Goal: Task Accomplishment & Management: Use online tool/utility

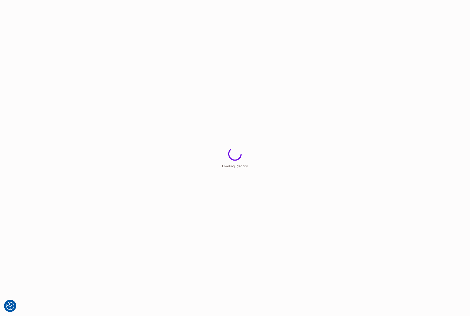
click at [147, 0] on html "We use cookies to enhance your browsing experience, serve personalized ads or c…" at bounding box center [235, 0] width 470 height 0
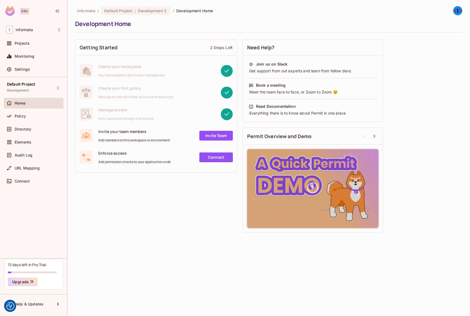
click at [39, 97] on div "Default Project Development Home Policy Directory Elements Audit Log URL Mappin…" at bounding box center [33, 167] width 67 height 181
click at [32, 114] on div "Policy" at bounding box center [38, 116] width 47 height 4
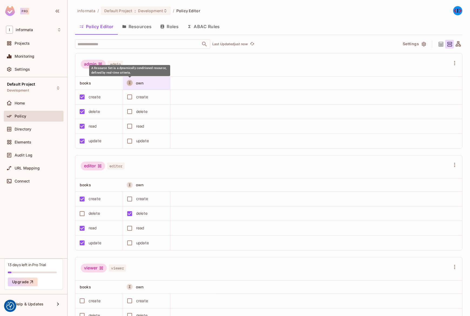
click at [131, 83] on icon "A Resource Set is a dynamically conditioned resource, defined by real-time crit…" at bounding box center [130, 83] width 4 height 4
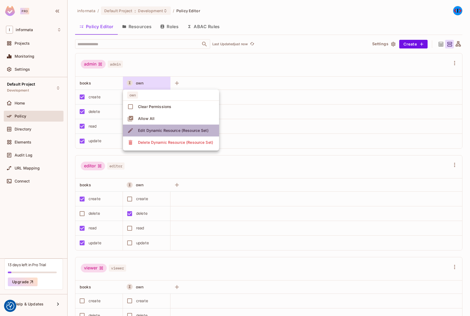
click at [168, 134] on span "Edit Dynamic Resource (Resource Set)" at bounding box center [174, 130] width 74 height 9
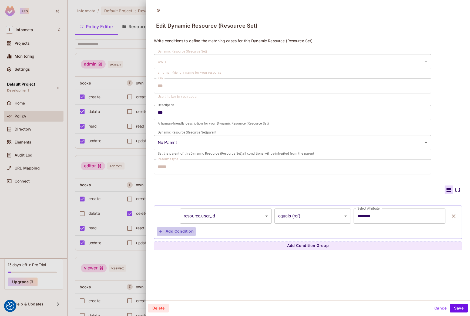
click at [180, 233] on button "Add Condition" at bounding box center [176, 231] width 39 height 9
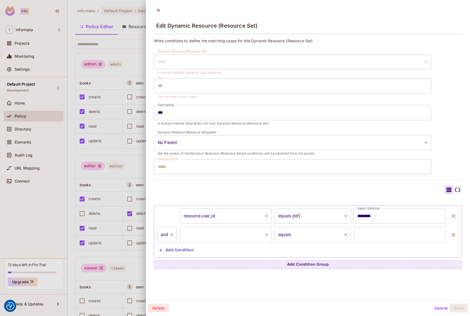
click at [171, 238] on body "We use cookies to enhance your browsing experience, serve personalized ads or c…" at bounding box center [235, 158] width 470 height 316
click at [173, 256] on li "or" at bounding box center [167, 259] width 20 height 10
click at [183, 247] on button "Add Condition" at bounding box center [176, 250] width 39 height 9
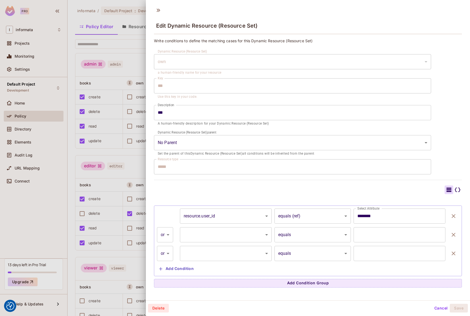
click at [164, 252] on body "We use cookies to enhance your browsing experience, serve personalized ads or c…" at bounding box center [235, 158] width 470 height 316
click at [168, 268] on li "and" at bounding box center [165, 268] width 16 height 10
type input "*****"
click at [167, 254] on body "We use cookies to enhance your browsing experience, serve personalized ads or c…" at bounding box center [235, 158] width 470 height 316
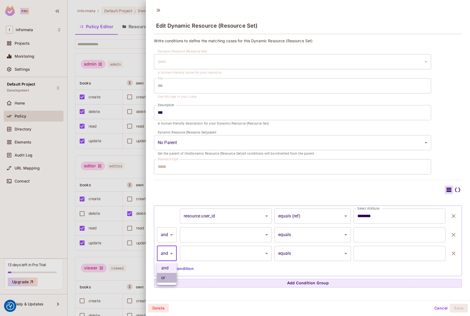
click at [169, 276] on li "or" at bounding box center [167, 278] width 20 height 10
type input "*****"
click at [167, 233] on body "We use cookies to enhance your browsing experience, serve personalized ads or c…" at bounding box center [235, 158] width 470 height 316
click at [168, 247] on li "and" at bounding box center [165, 249] width 16 height 10
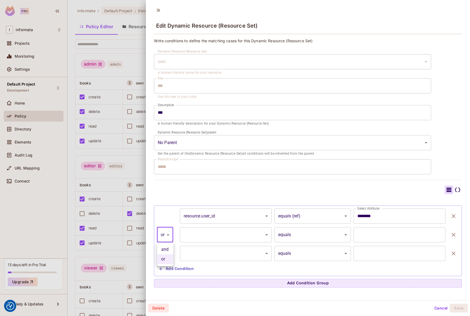
type input "*****"
click at [171, 234] on body "We use cookies to enhance your browsing experience, serve personalized ads or c…" at bounding box center [235, 158] width 470 height 316
click at [168, 258] on li "or" at bounding box center [167, 259] width 20 height 10
type input "*****"
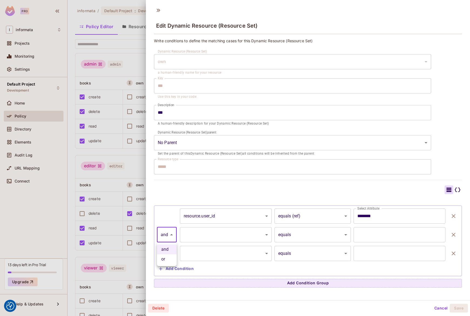
type input "*****"
click at [168, 236] on body "We use cookies to enhance your browsing experience, serve personalized ads or c…" at bounding box center [235, 158] width 470 height 316
click at [167, 252] on li "and" at bounding box center [165, 249] width 16 height 10
type input "*****"
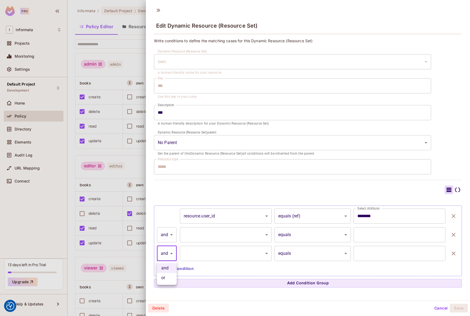
click at [168, 255] on body "We use cookies to enhance your browsing experience, serve personalized ads or c…" at bounding box center [235, 158] width 470 height 316
click at [170, 278] on li "or" at bounding box center [167, 278] width 20 height 10
type input "*****"
click at [203, 140] on body "We use cookies to enhance your browsing experience, serve personalized ads or c…" at bounding box center [235, 158] width 470 height 316
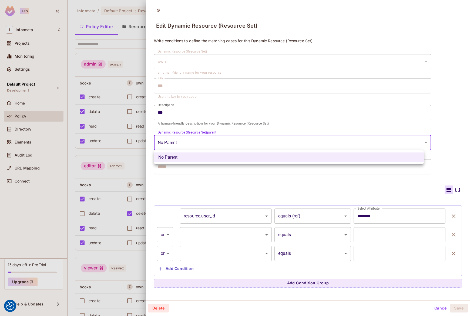
click at [203, 140] on div at bounding box center [235, 158] width 470 height 316
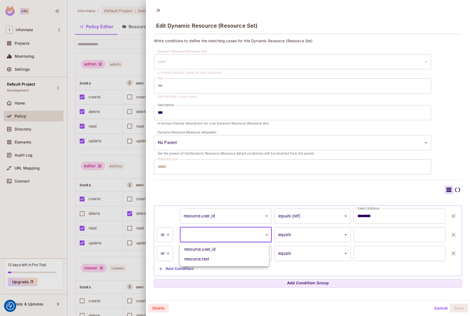
click at [221, 239] on body "We use cookies to enhance your browsing experience, serve personalized ads or c…" at bounding box center [235, 158] width 470 height 316
click at [221, 239] on div at bounding box center [235, 158] width 470 height 316
click at [372, 235] on input "text" at bounding box center [400, 234] width 92 height 15
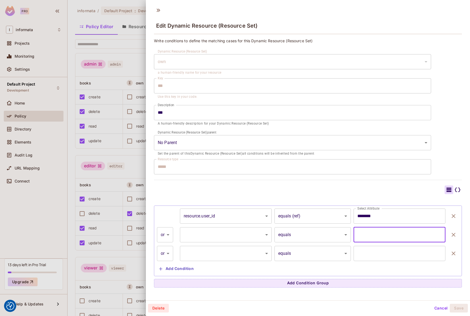
click at [313, 239] on body "We use cookies to enhance your browsing experience, serve personalized ads or c…" at bounding box center [235, 158] width 470 height 316
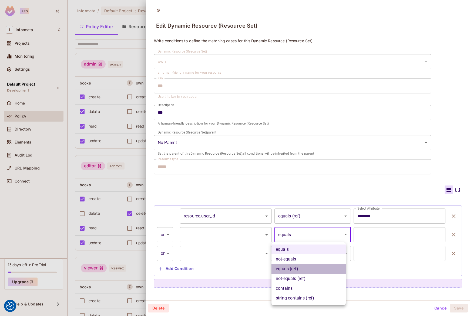
click at [311, 269] on li "equals (ref)" at bounding box center [309, 269] width 74 height 10
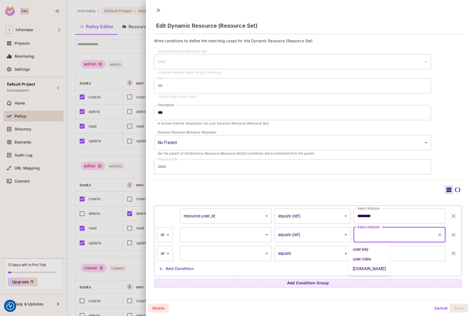
click at [373, 236] on input "Select Attribute" at bounding box center [395, 234] width 79 height 10
click at [360, 234] on input "Select Attribute" at bounding box center [395, 234] width 79 height 10
click at [407, 233] on input "Select Attribute" at bounding box center [395, 234] width 79 height 10
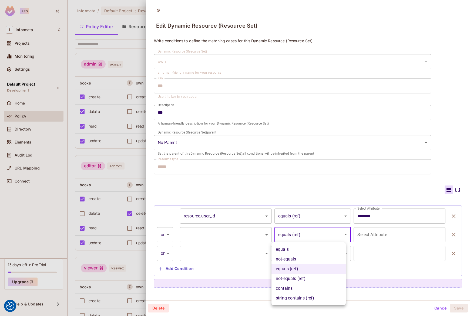
click at [310, 235] on body "We use cookies to enhance your browsing experience, serve personalized ads or c…" at bounding box center [235, 158] width 470 height 316
click at [300, 285] on ul "equals not-equals equals (ref) not-equals (ref) contains string contains (ref)" at bounding box center [309, 273] width 74 height 63
click at [301, 289] on li "contains" at bounding box center [309, 288] width 74 height 10
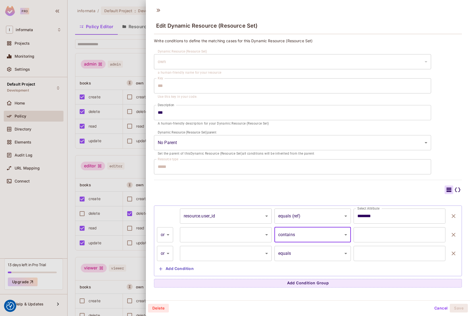
click at [369, 237] on input "text" at bounding box center [400, 234] width 92 height 15
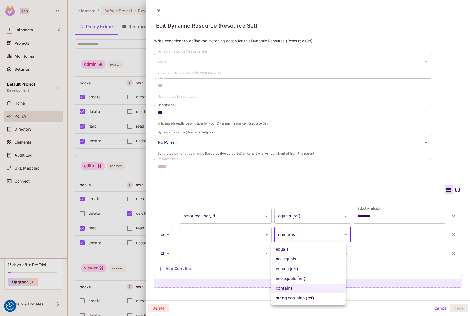
click at [314, 235] on body "We use cookies to enhance your browsing experience, serve personalized ads or c…" at bounding box center [235, 158] width 470 height 316
click at [307, 300] on li "string contains (ref)" at bounding box center [309, 298] width 74 height 10
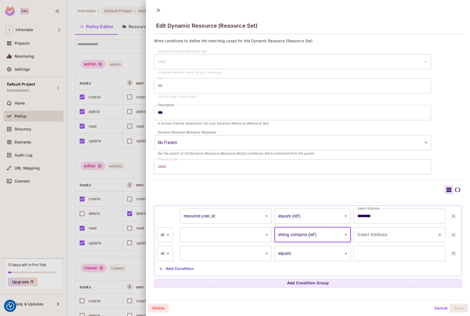
click at [359, 235] on input "Select Attribute" at bounding box center [395, 234] width 79 height 10
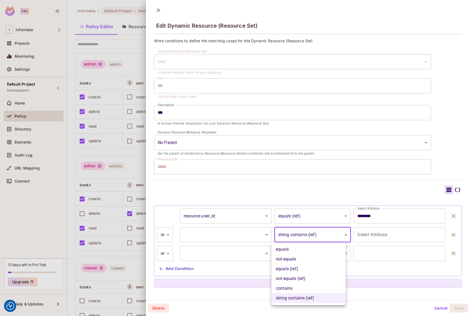
click at [311, 232] on body "We use cookies to enhance your browsing experience, serve personalized ads or c…" at bounding box center [235, 158] width 470 height 316
click at [304, 267] on li "equals (ref)" at bounding box center [309, 269] width 74 height 10
type input "**********"
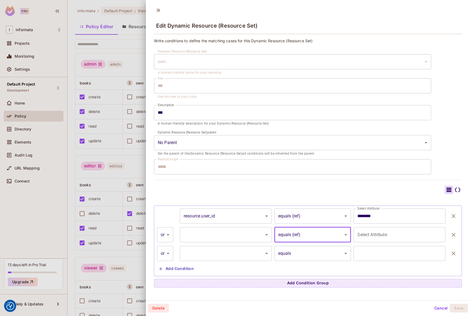
click at [213, 142] on body "We use cookies to enhance your browsing experience, serve personalized ads or c…" at bounding box center [235, 158] width 470 height 316
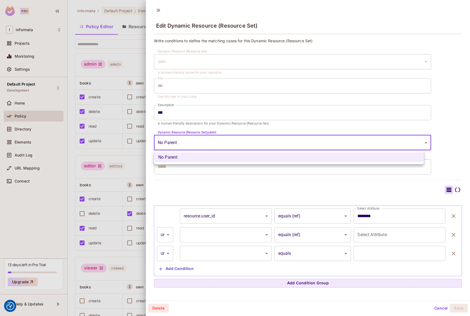
click at [213, 142] on div at bounding box center [235, 158] width 470 height 316
